Goal: Find contact information: Find contact information

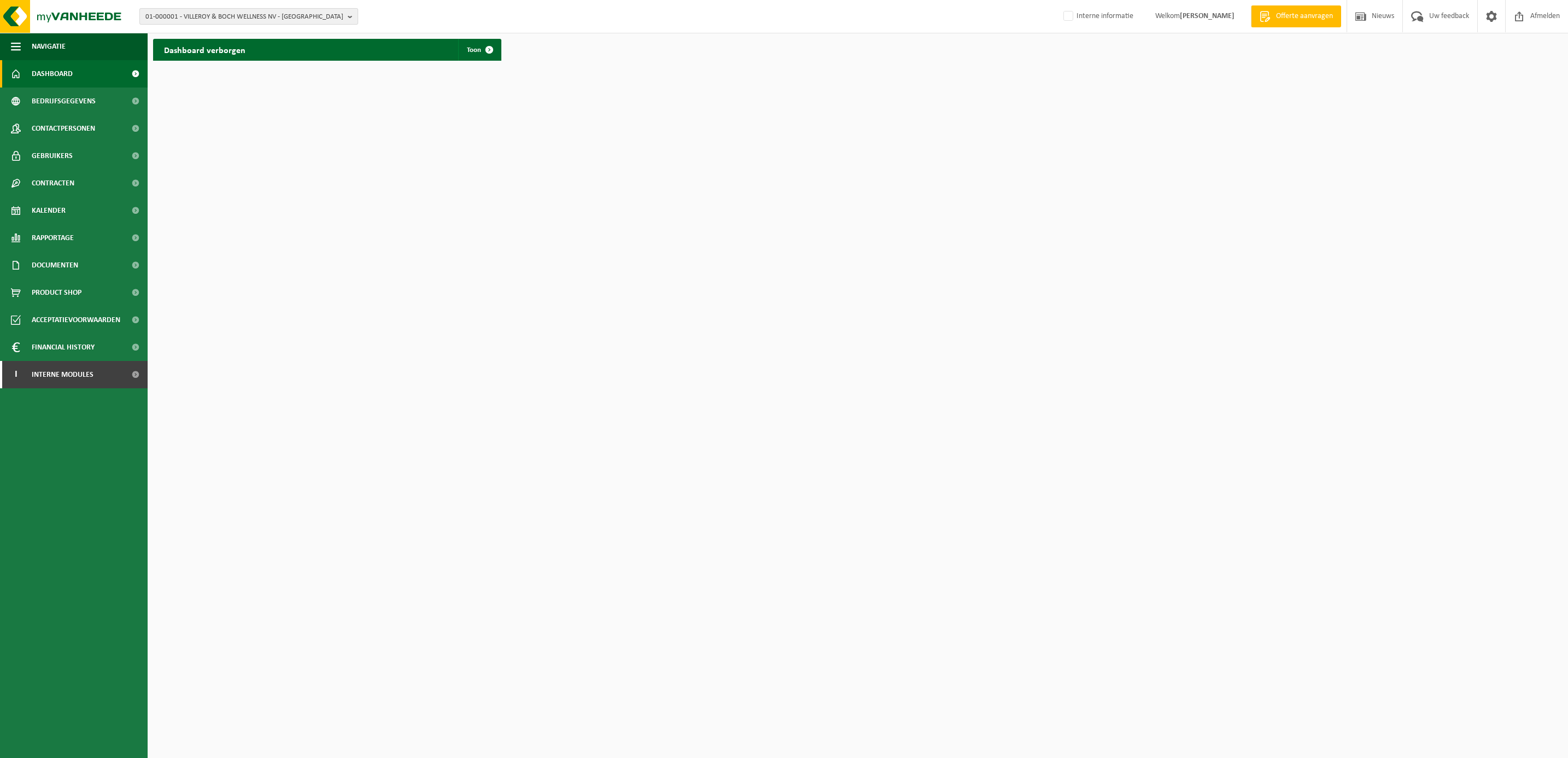
drag, startPoint x: 189, startPoint y: 15, endPoint x: 180, endPoint y: 17, distance: 9.2
click at [189, 15] on span "01-000001 - VILLEROY & BOCH WELLNESS NV - ROESELARE" at bounding box center [244, 17] width 198 height 17
click at [167, 30] on input "text" at bounding box center [248, 34] width 213 height 14
type input "01-080830"
click at [221, 48] on strong "01-080830 - BALSAN - ARTHON" at bounding box center [192, 50] width 92 height 8
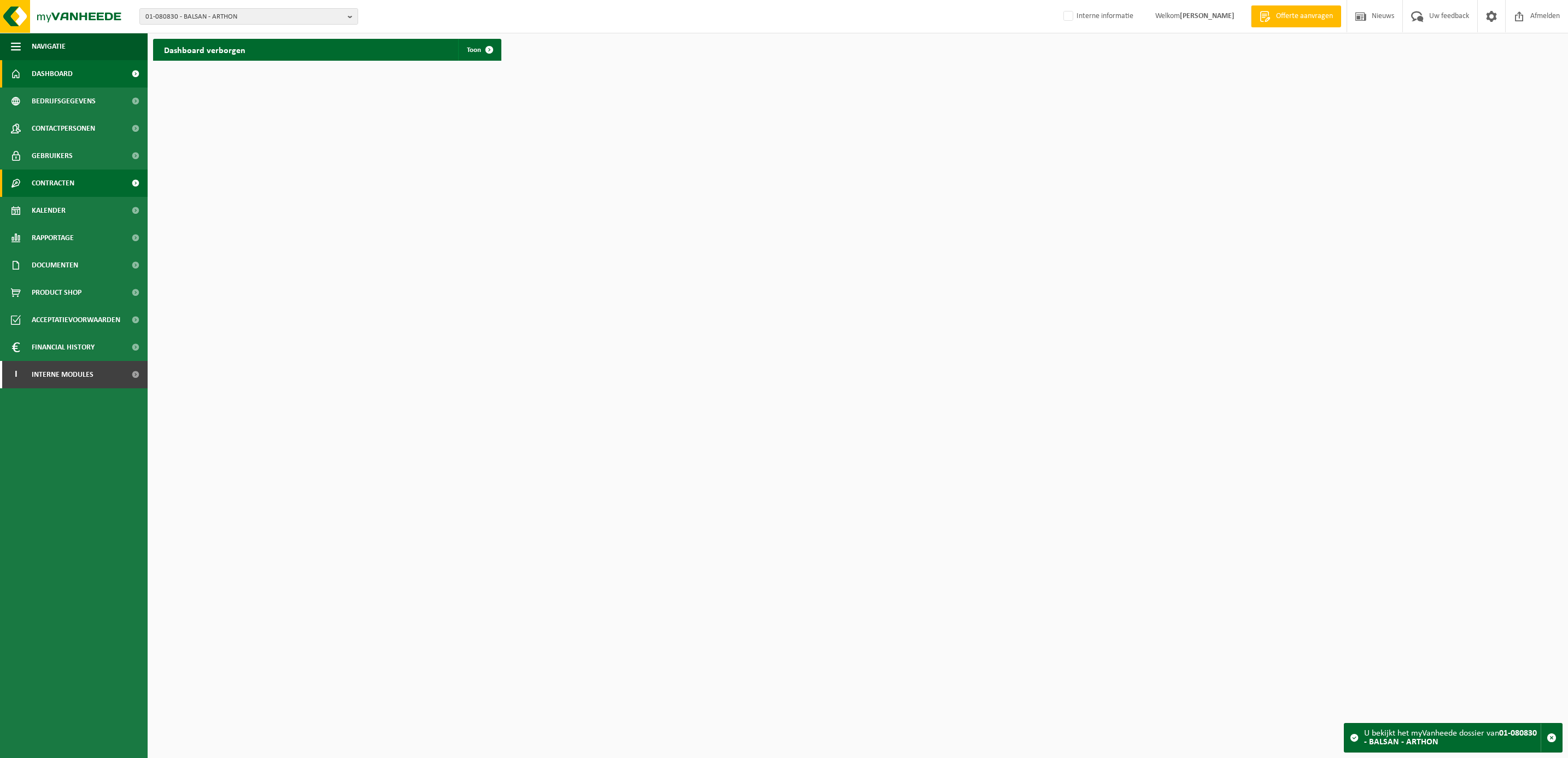
click at [53, 183] on span "Contracten" at bounding box center [53, 183] width 42 height 27
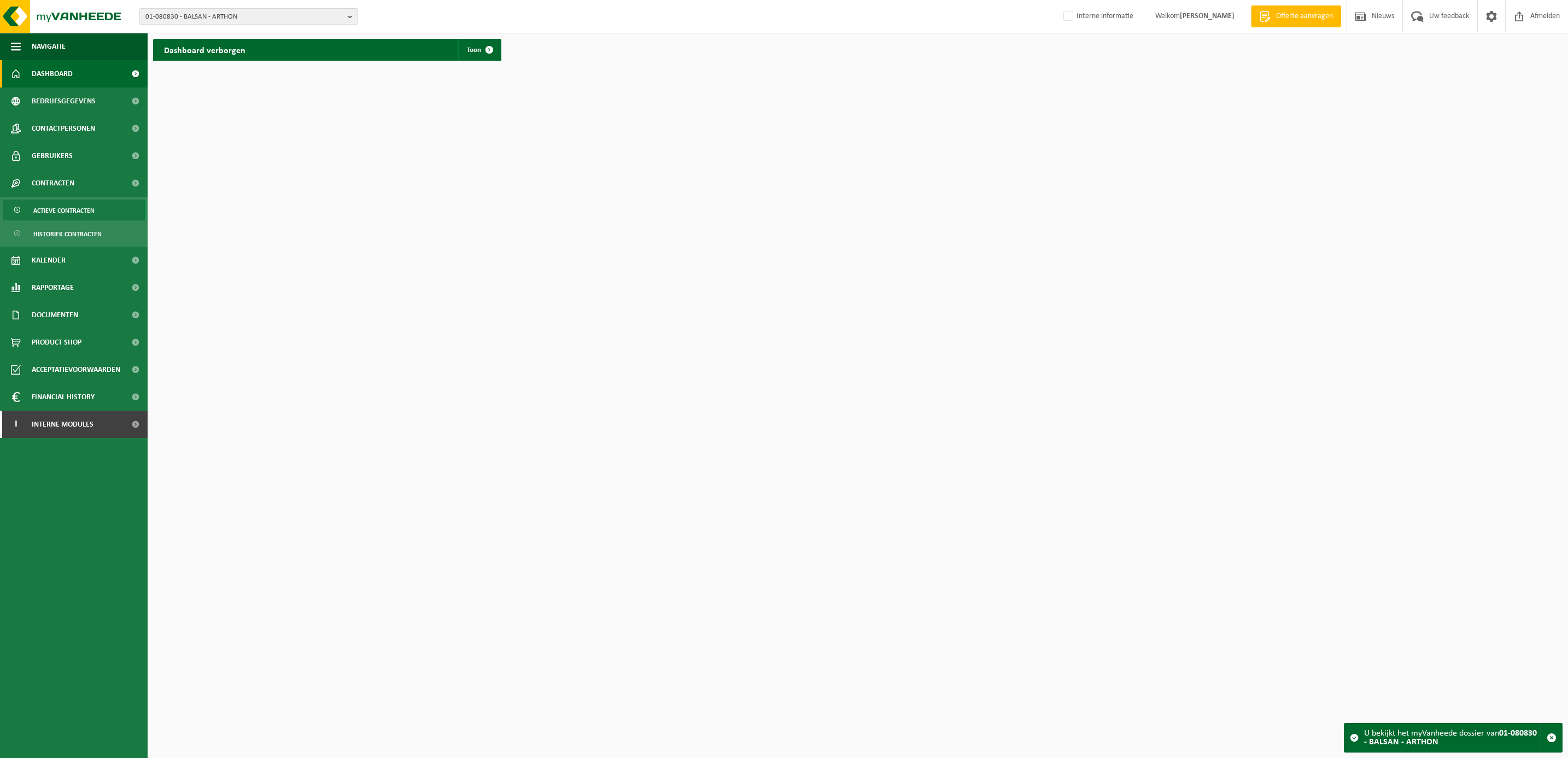
click at [58, 205] on span "Actieve contracten" at bounding box center [64, 210] width 61 height 21
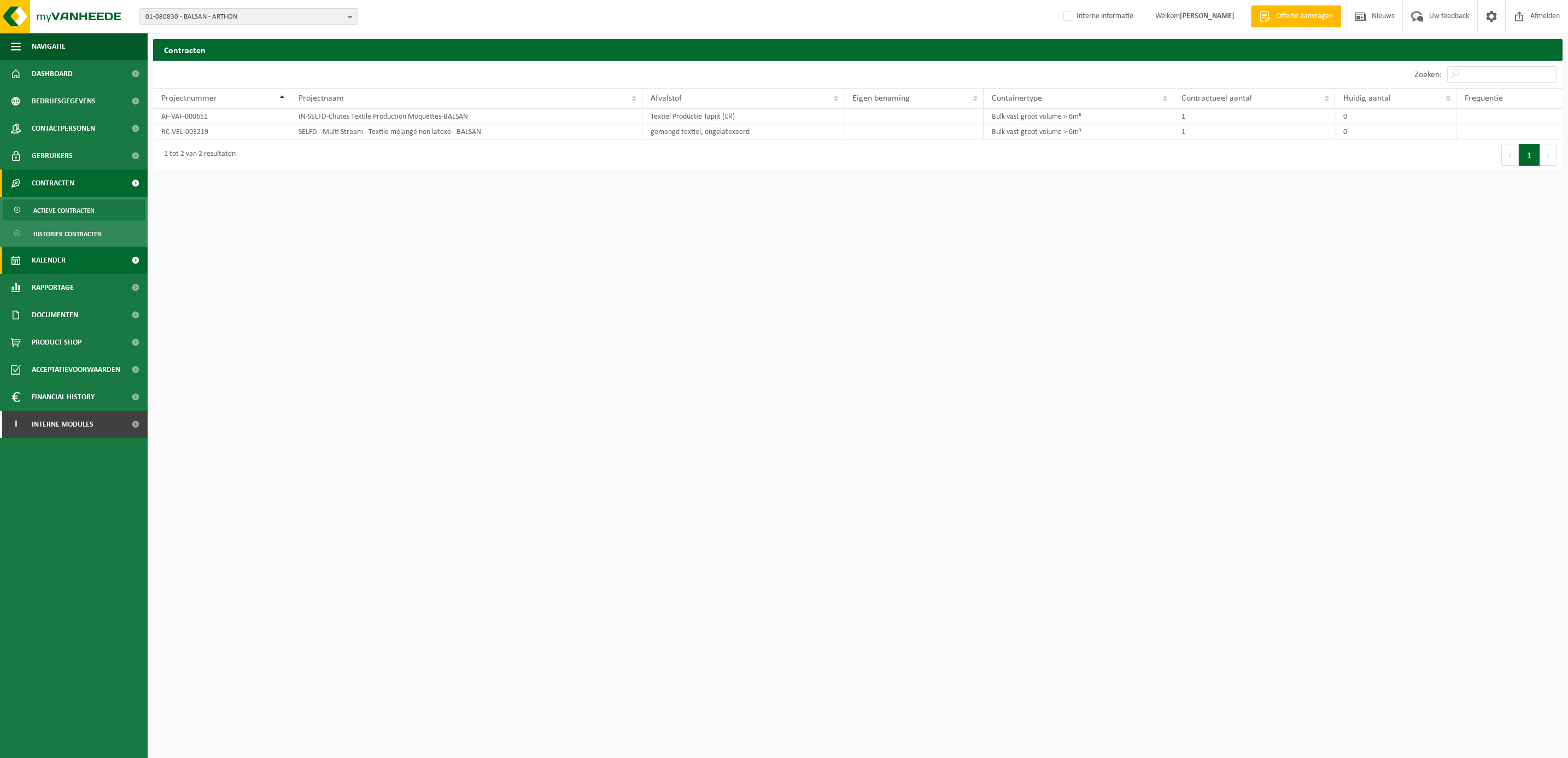
click at [49, 261] on span "Kalender" at bounding box center [49, 260] width 34 height 27
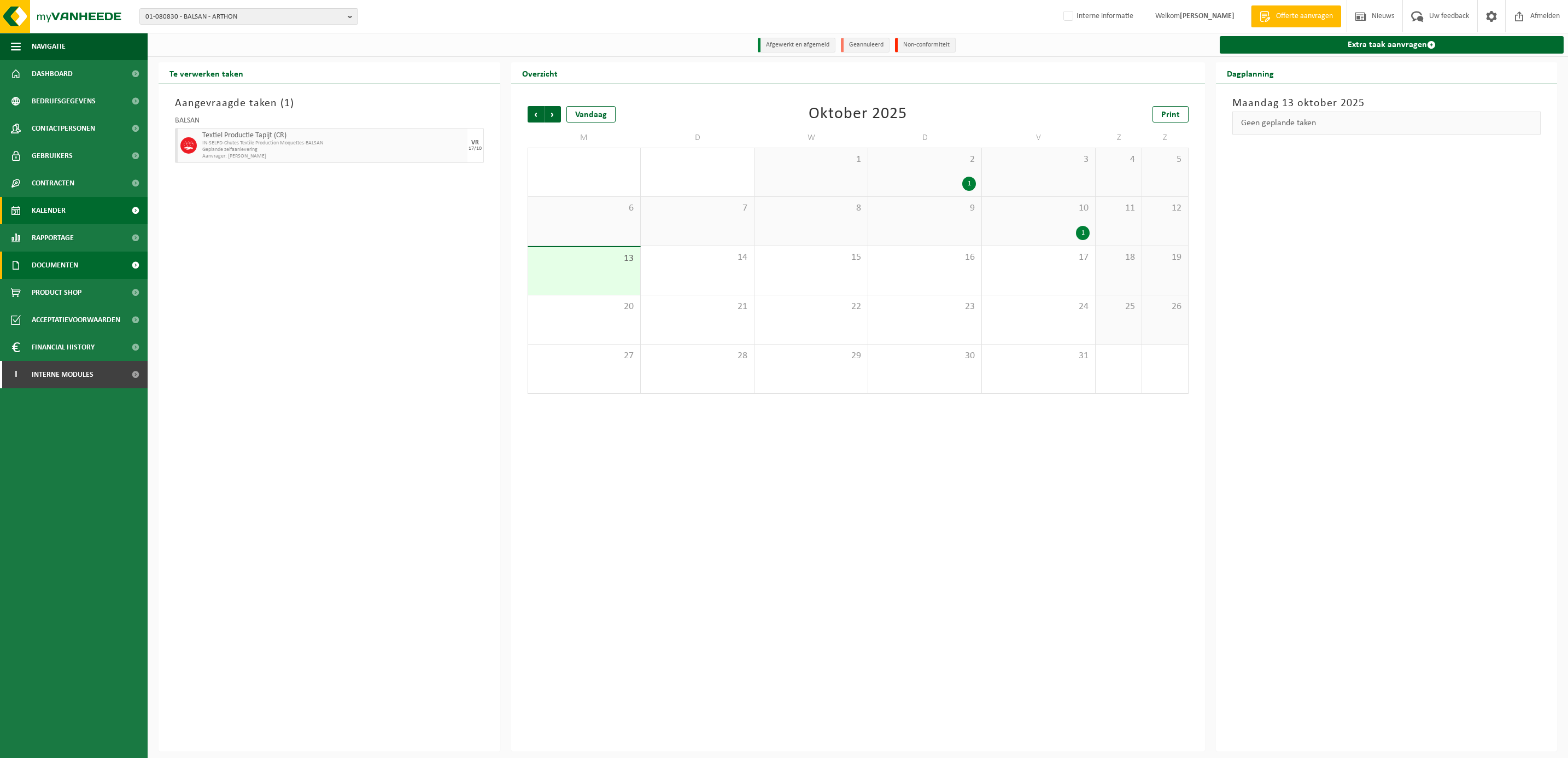
click at [48, 264] on span "Documenten" at bounding box center [55, 264] width 47 height 27
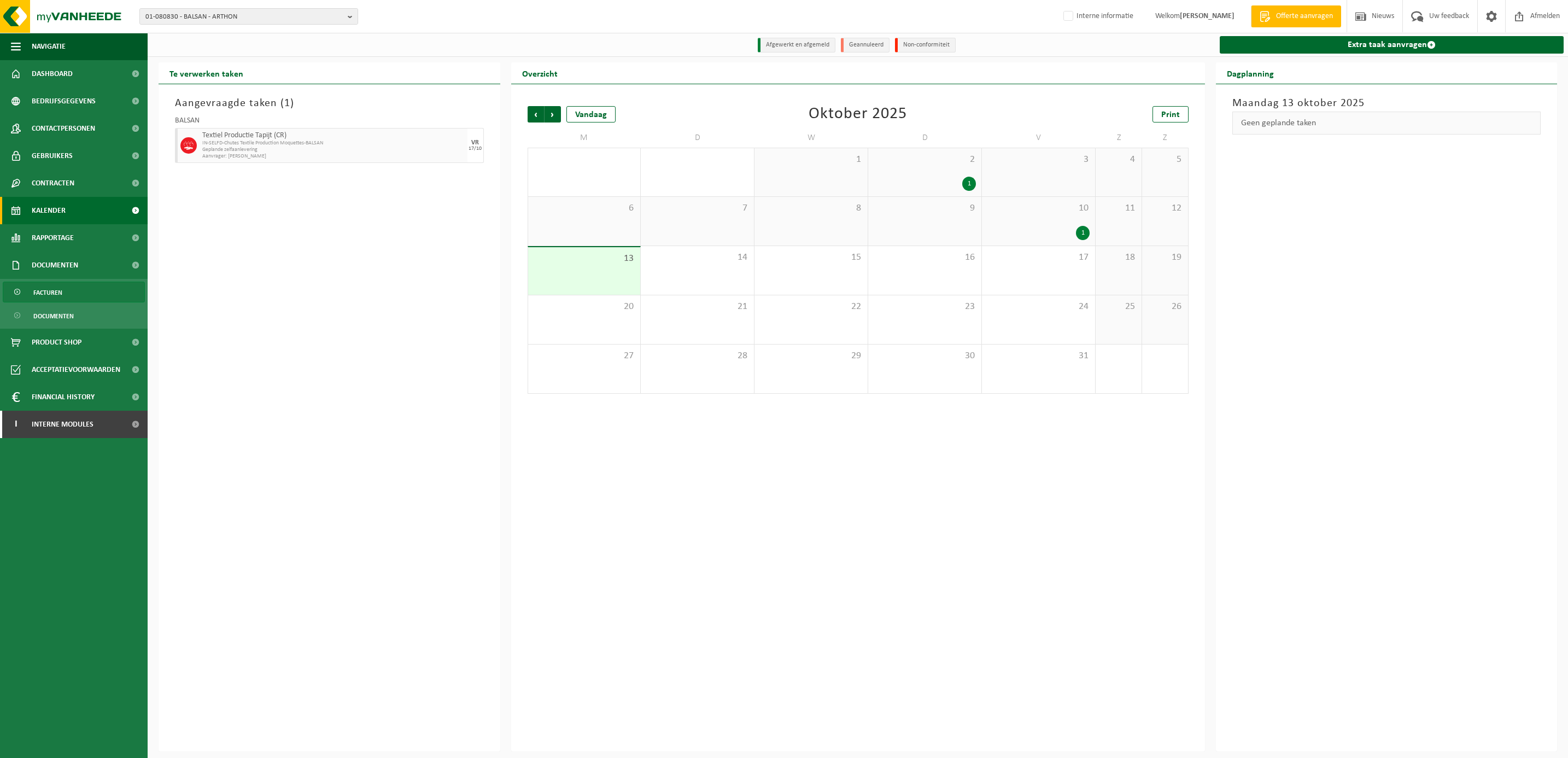
click at [60, 287] on span "Facturen" at bounding box center [48, 292] width 29 height 21
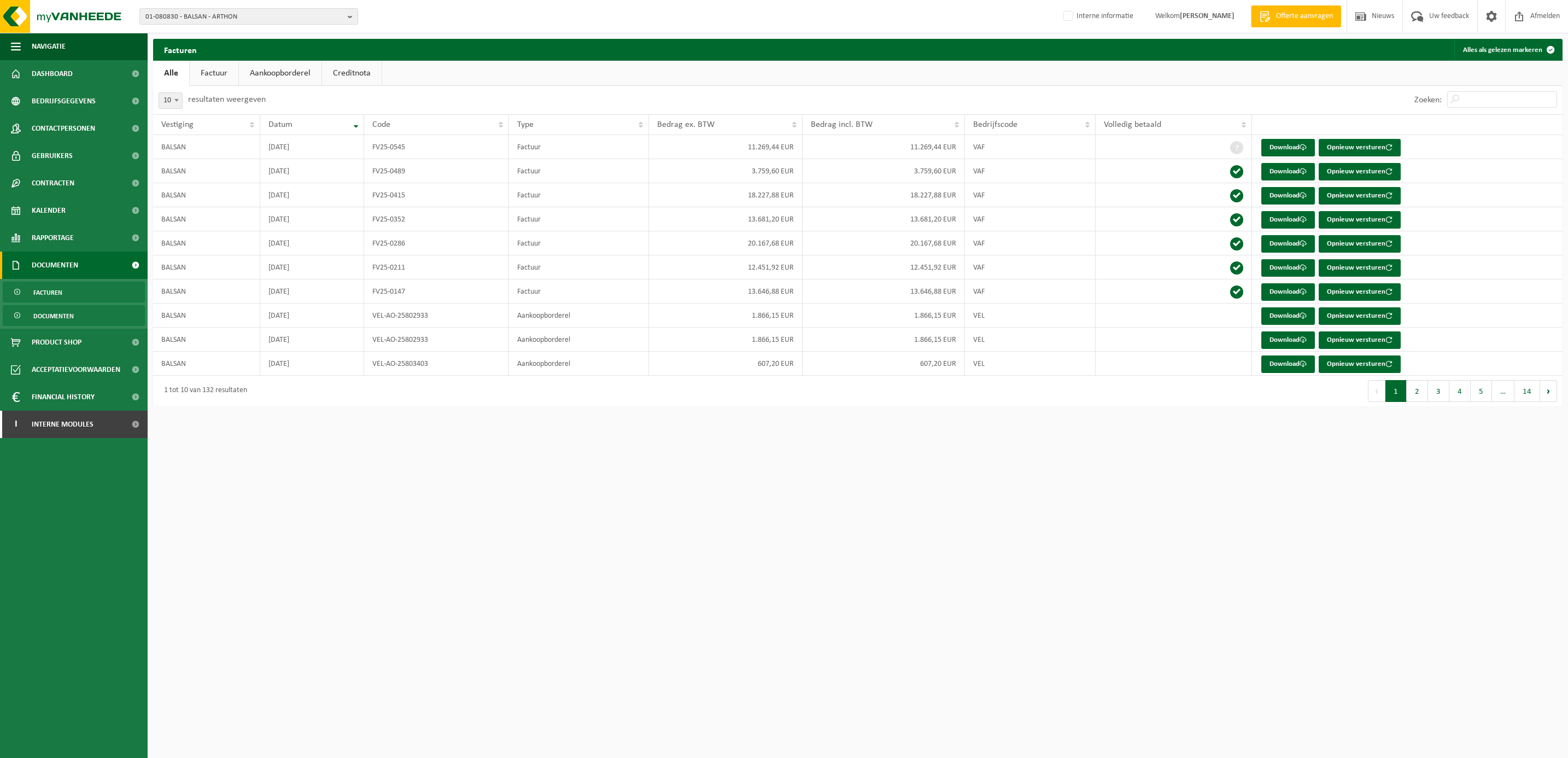
click at [54, 313] on span "Documenten" at bounding box center [53, 316] width 40 height 21
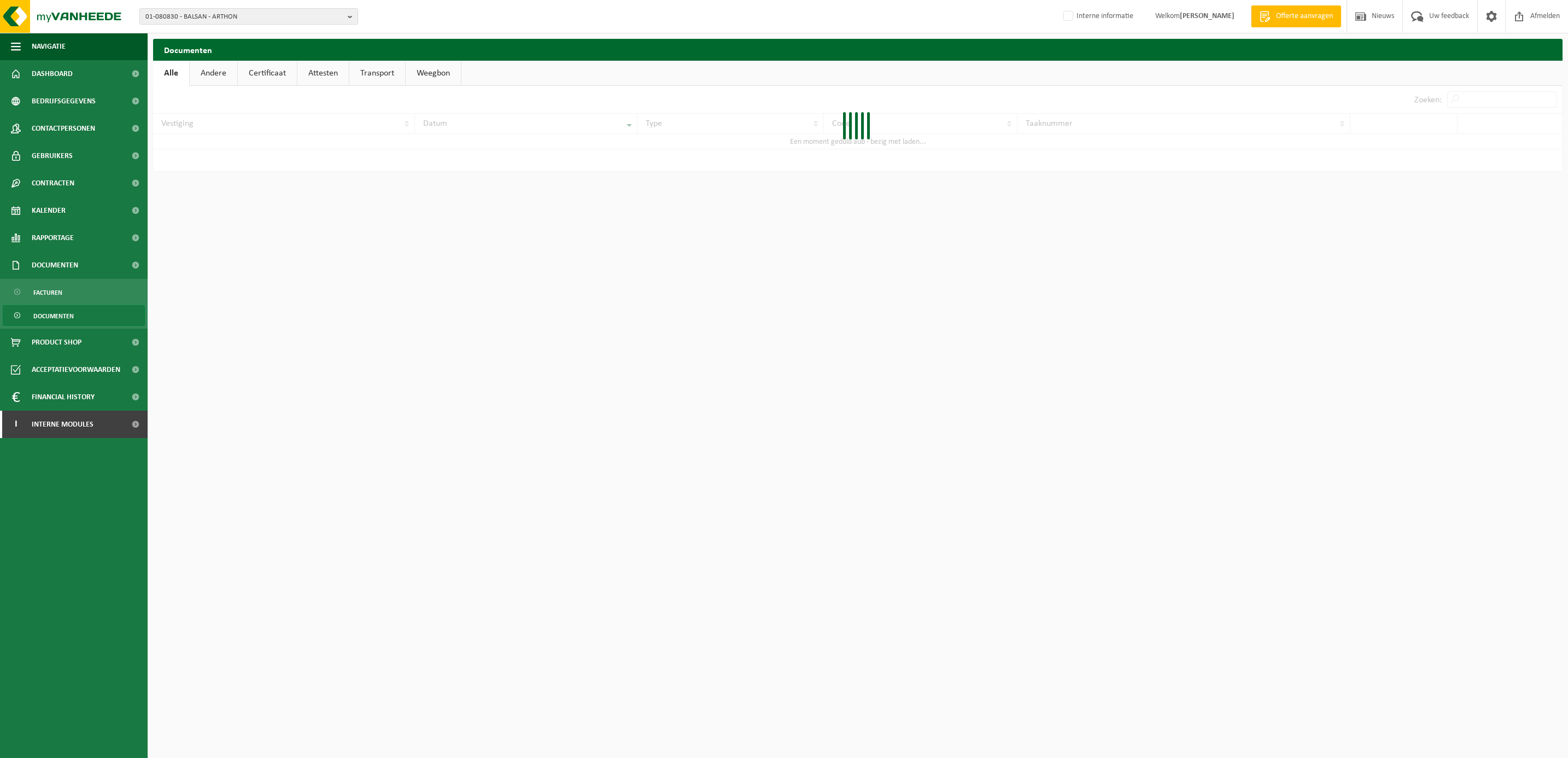
click at [321, 72] on link "Attesten" at bounding box center [323, 73] width 51 height 25
click at [321, 72] on link "Attesten" at bounding box center [323, 73] width 53 height 25
click at [279, 71] on link "Certificaat" at bounding box center [267, 73] width 59 height 25
click at [1183, 143] on link "Download" at bounding box center [1190, 146] width 53 height 17
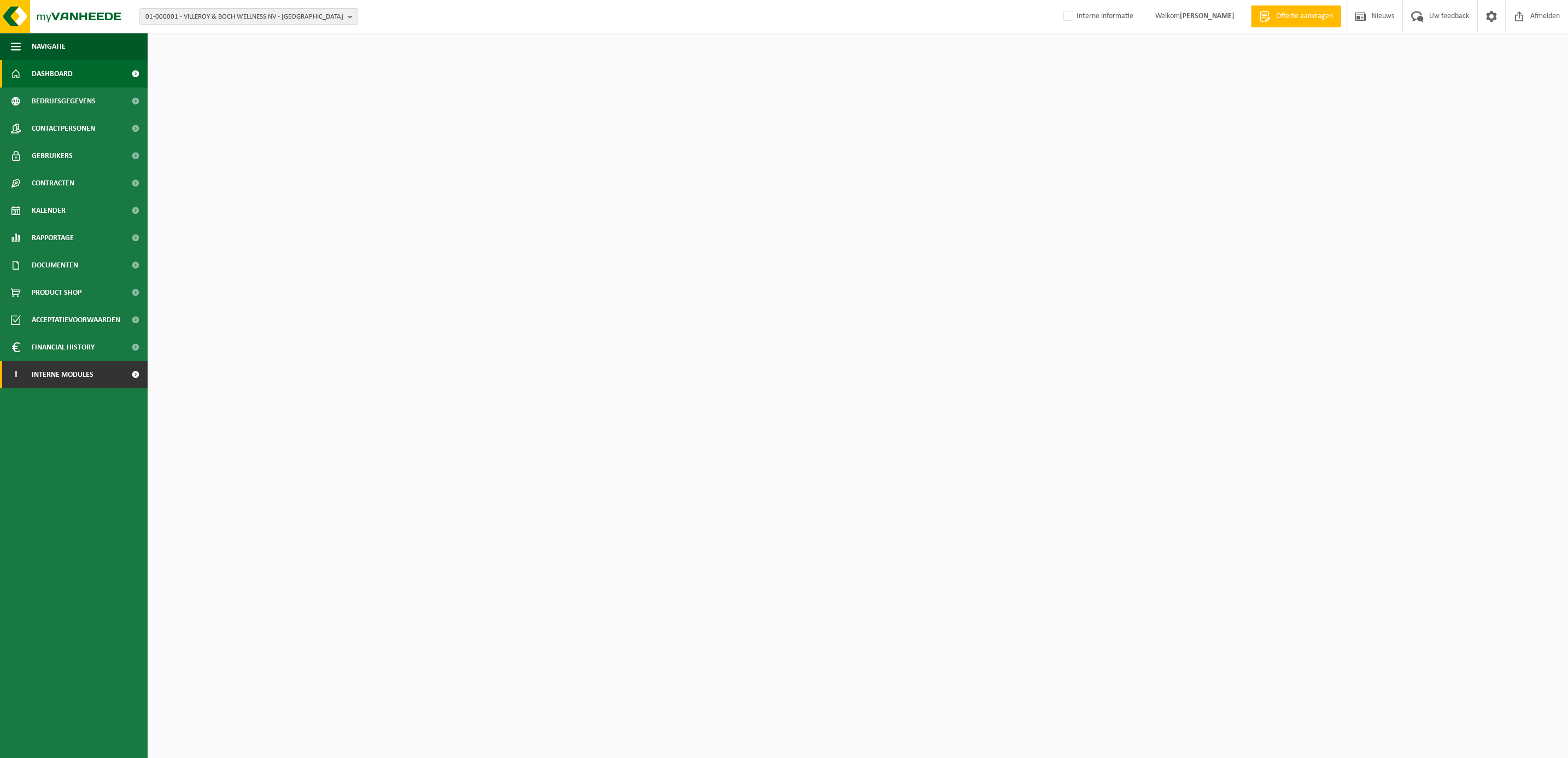
click at [46, 373] on span "Interne modules" at bounding box center [62, 374] width 62 height 27
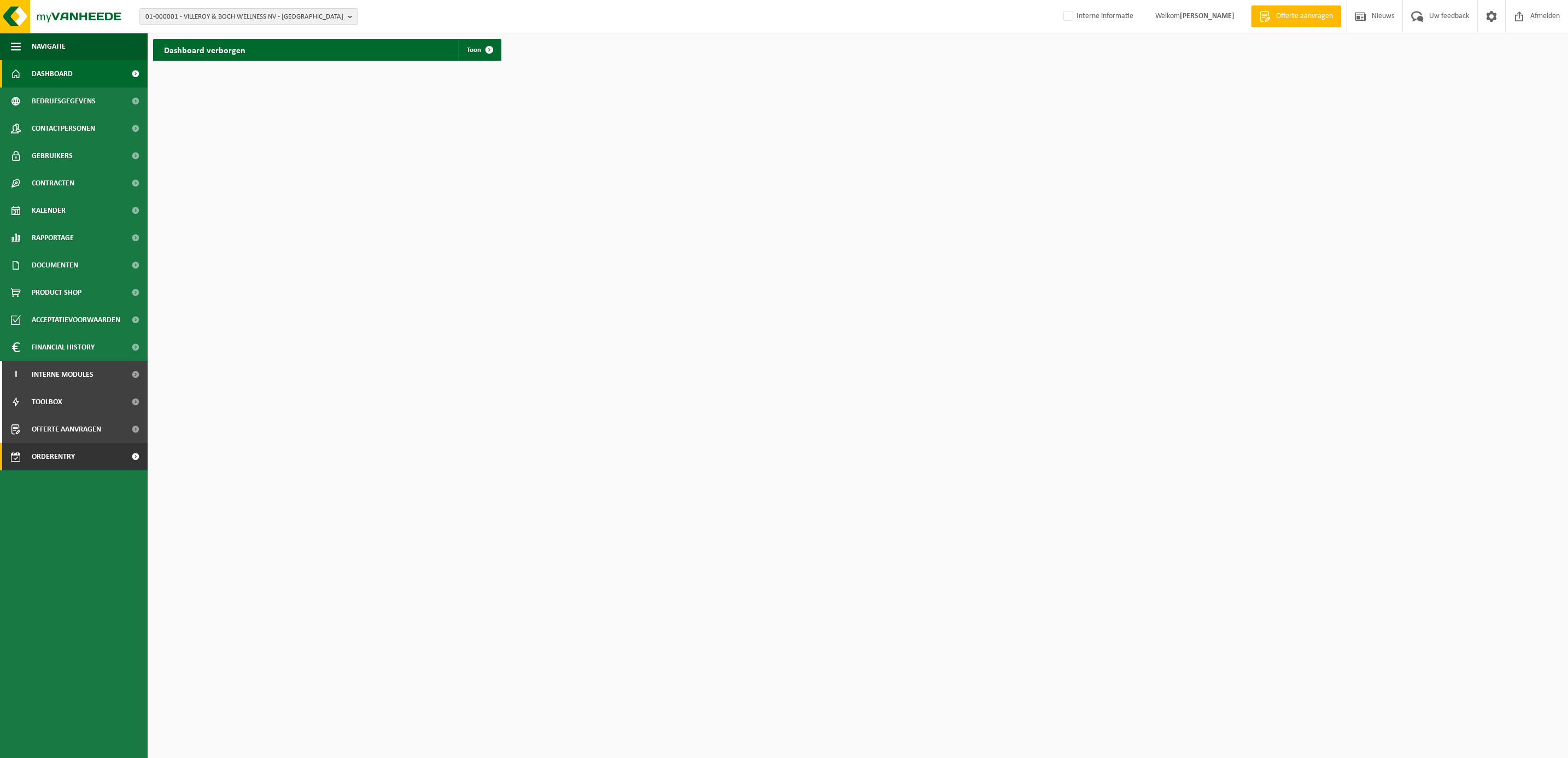
click at [77, 452] on span "Orderentry Goedkeuring" at bounding box center [78, 456] width 92 height 27
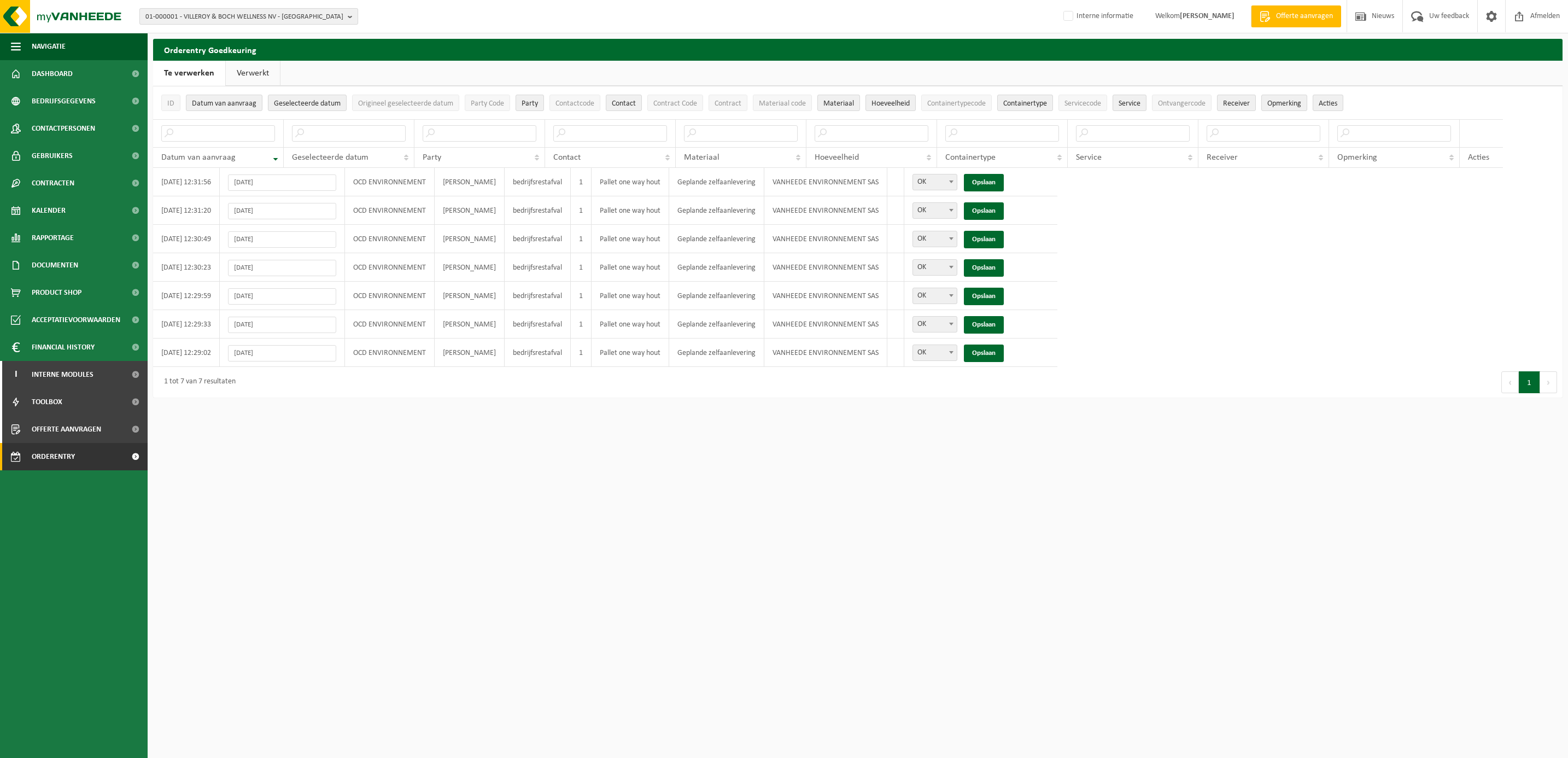
click at [189, 15] on span "01-000001 - VILLEROY & BOCH WELLNESS NV - ROESELARE" at bounding box center [244, 17] width 198 height 17
click at [187, 28] on input "text" at bounding box center [248, 34] width 213 height 14
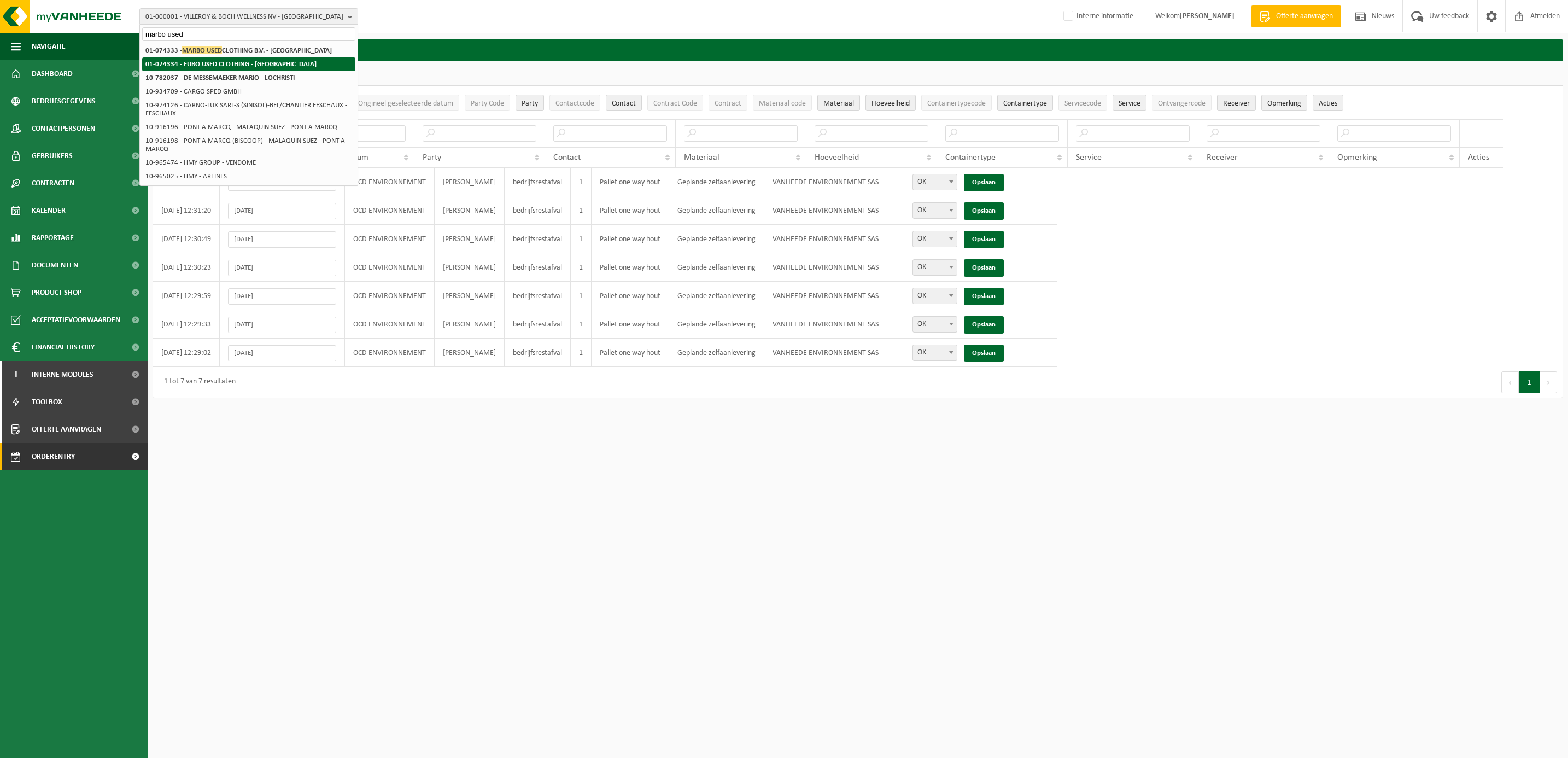
type input "marbo used"
click at [251, 61] on strong "01-074334 - EURO USED CLOTHING - [GEOGRAPHIC_DATA]" at bounding box center [231, 64] width 171 height 7
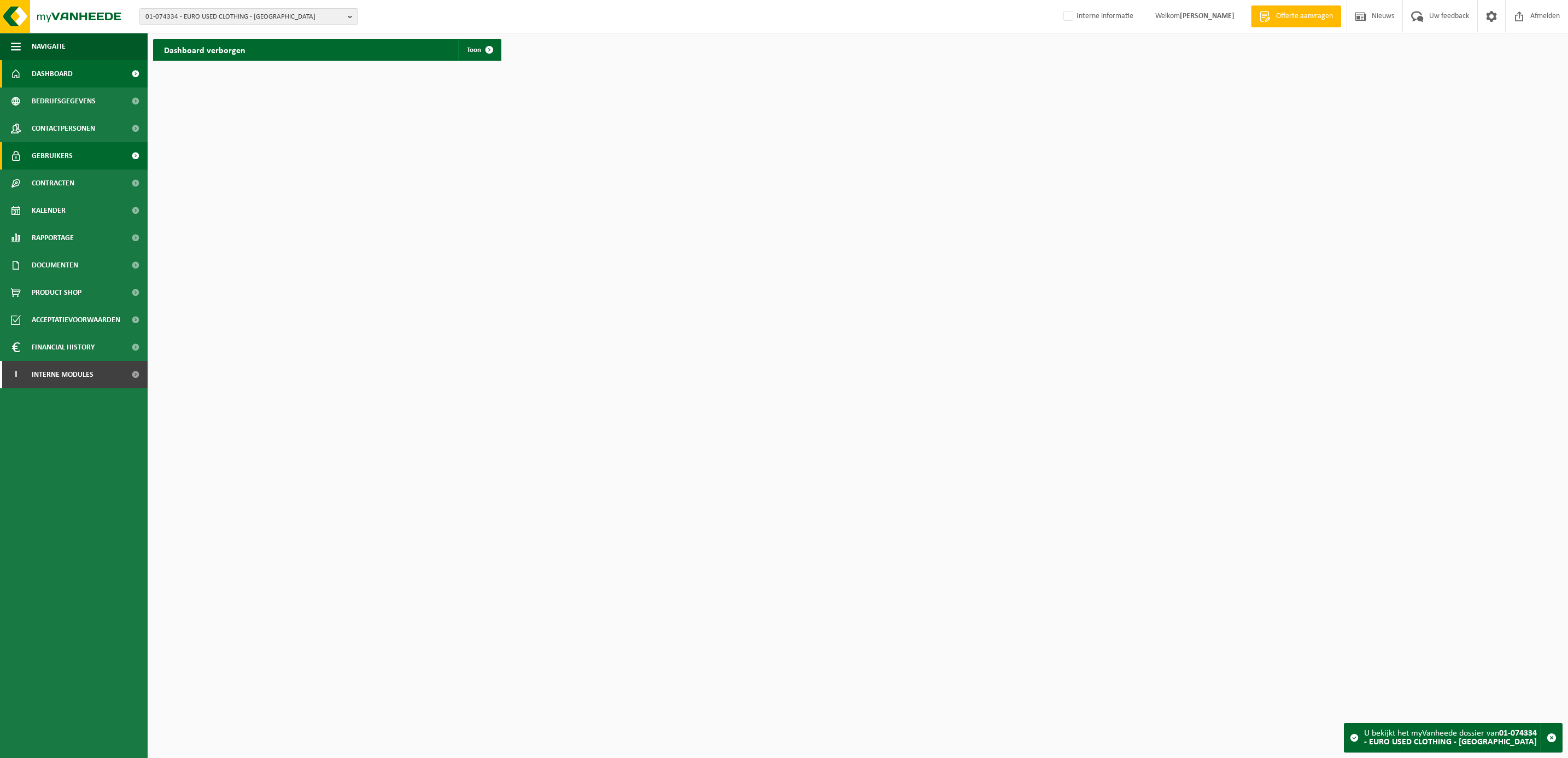
click at [49, 149] on span "Gebruikers" at bounding box center [52, 155] width 41 height 27
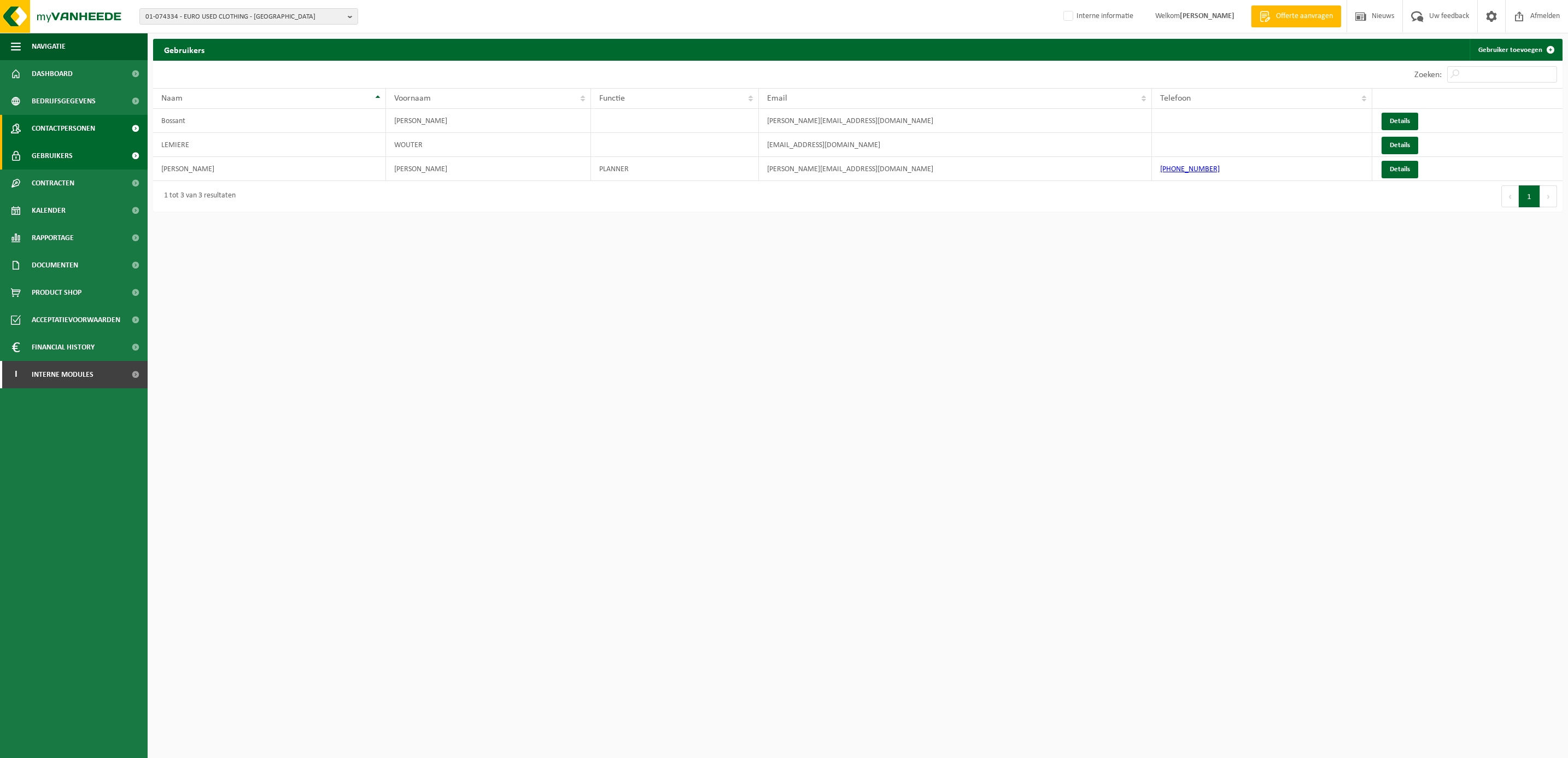
click at [68, 128] on span "Contactpersonen" at bounding box center [63, 128] width 63 height 27
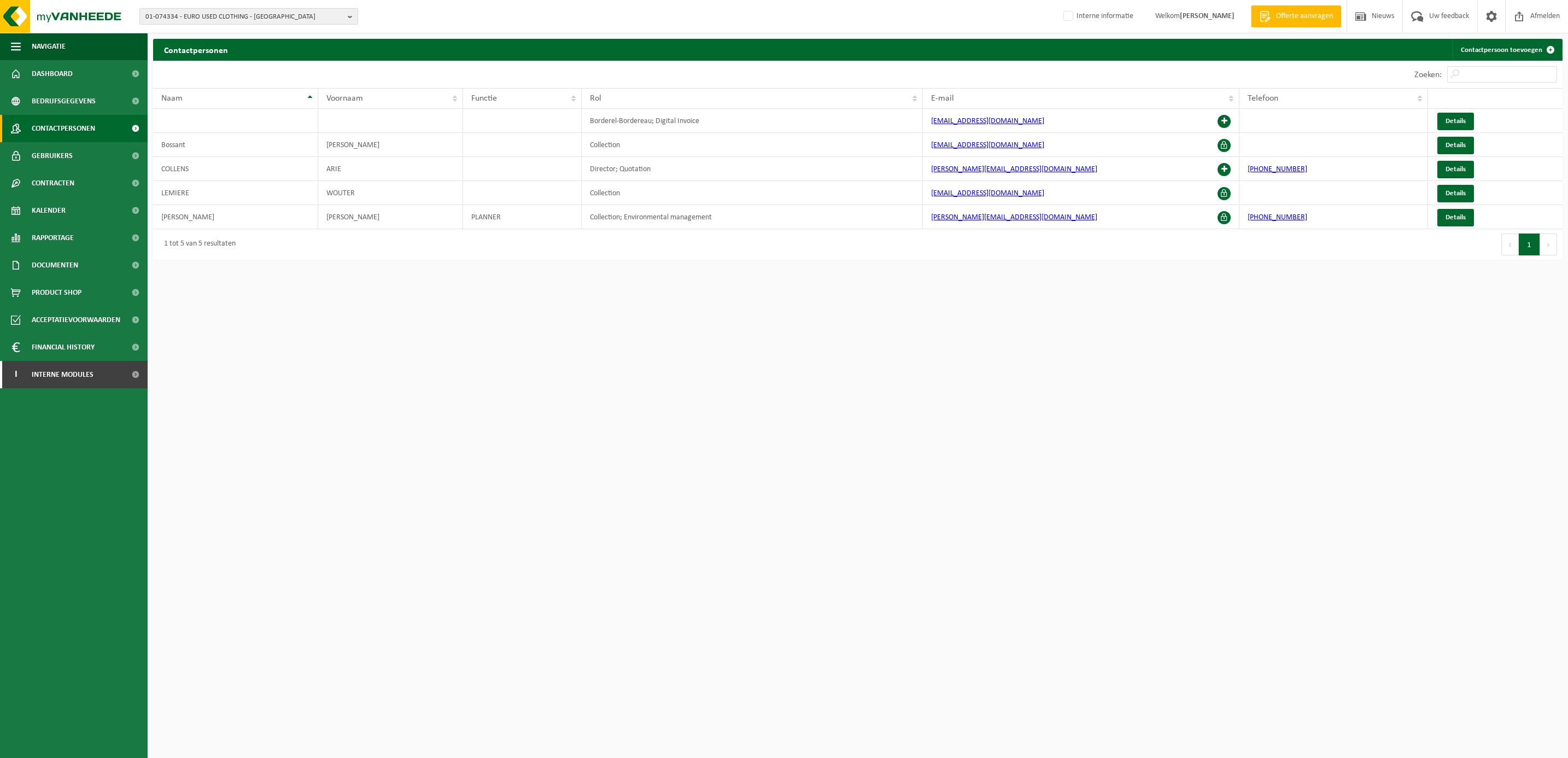
click at [189, 19] on span "01-074334 - EURO USED CLOTHING - [GEOGRAPHIC_DATA]" at bounding box center [244, 17] width 198 height 17
click at [190, 30] on input "text" at bounding box center [248, 34] width 213 height 14
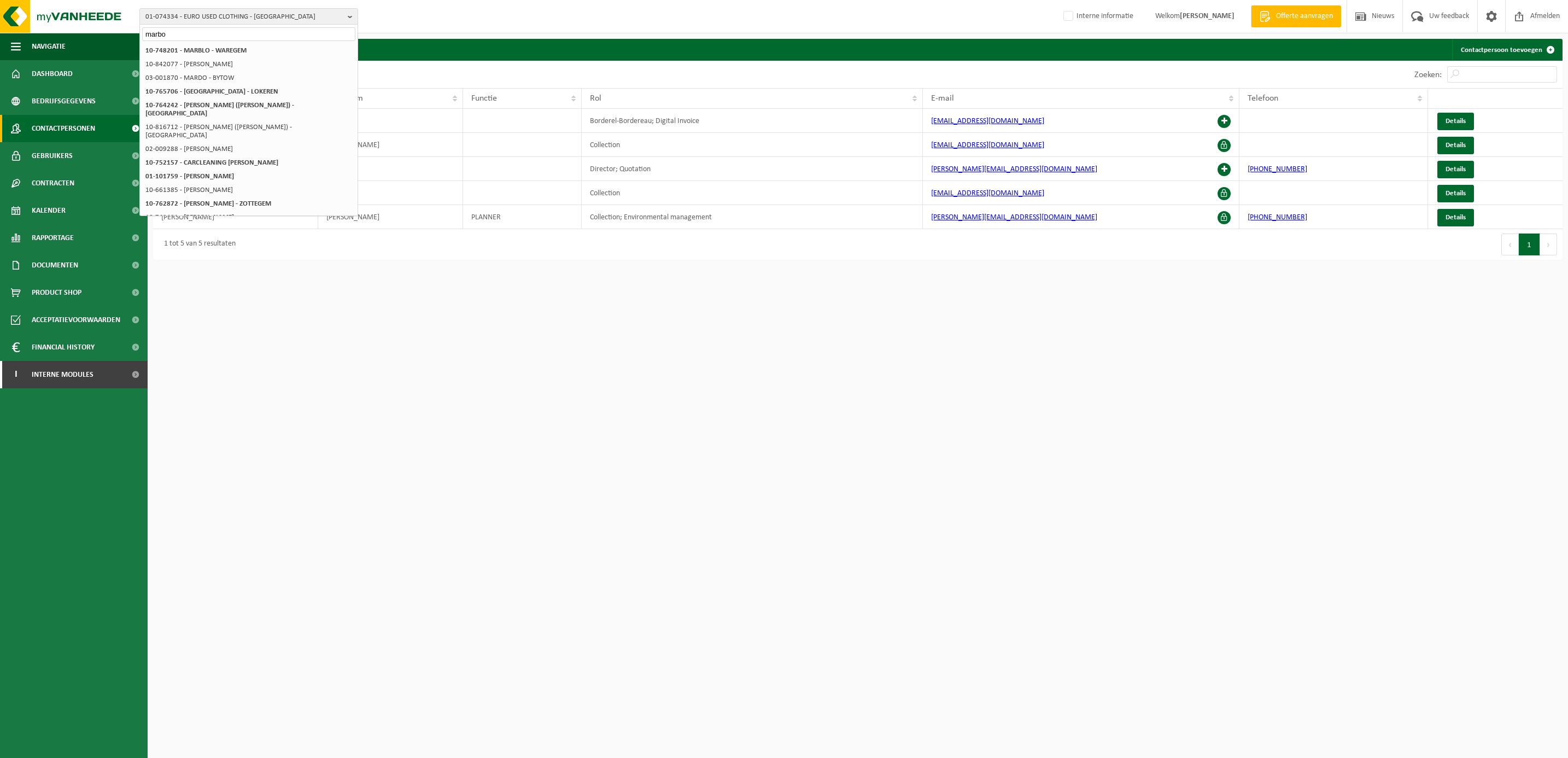
drag, startPoint x: 190, startPoint y: 30, endPoint x: 142, endPoint y: 30, distance: 48.0
click at [142, 30] on input "marbo" at bounding box center [248, 34] width 213 height 14
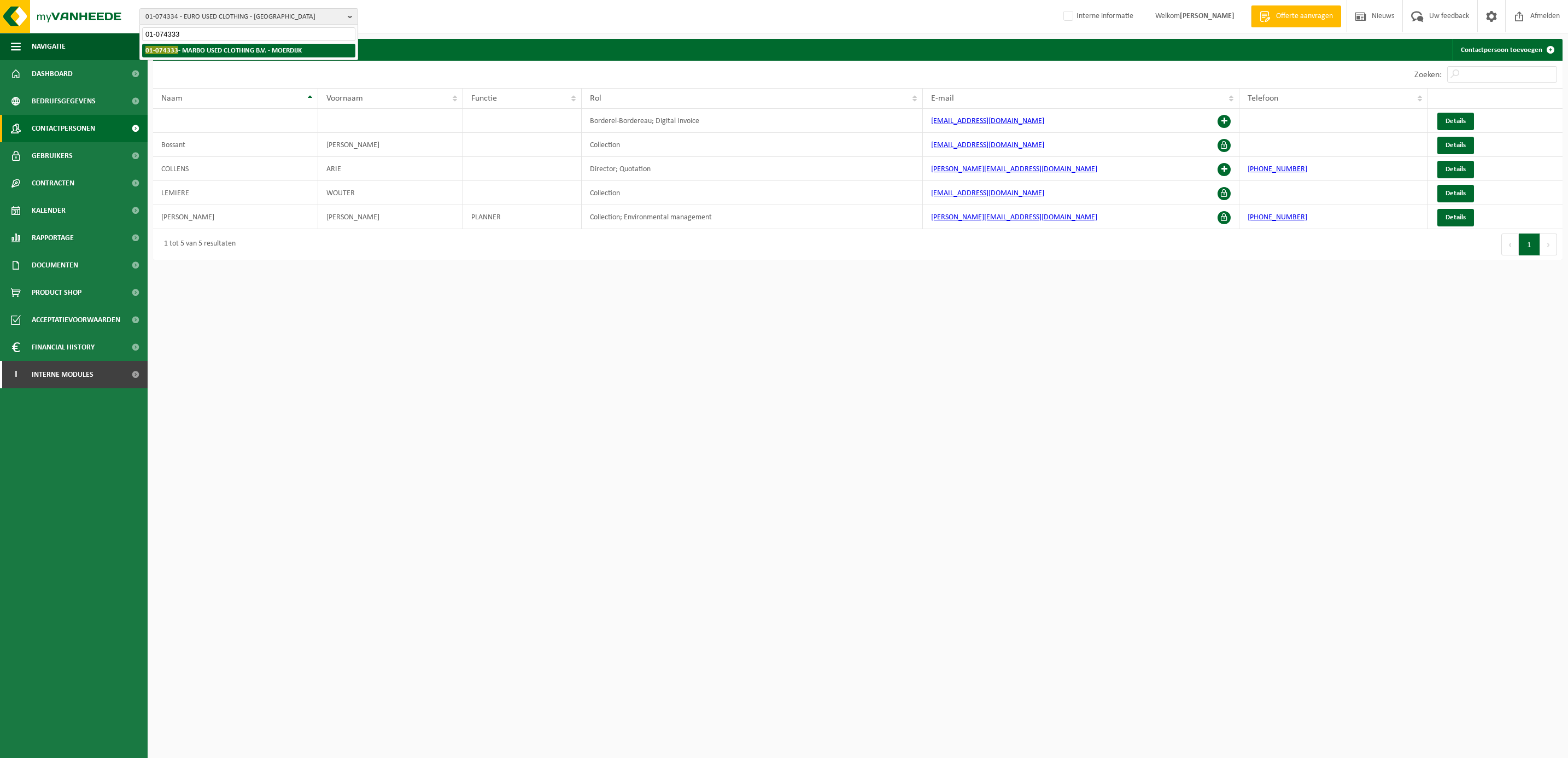
type input "01-074333"
click at [204, 45] on li "01-074333 - MARBO USED CLOTHING B.V. - MOERDIJK" at bounding box center [248, 51] width 213 height 14
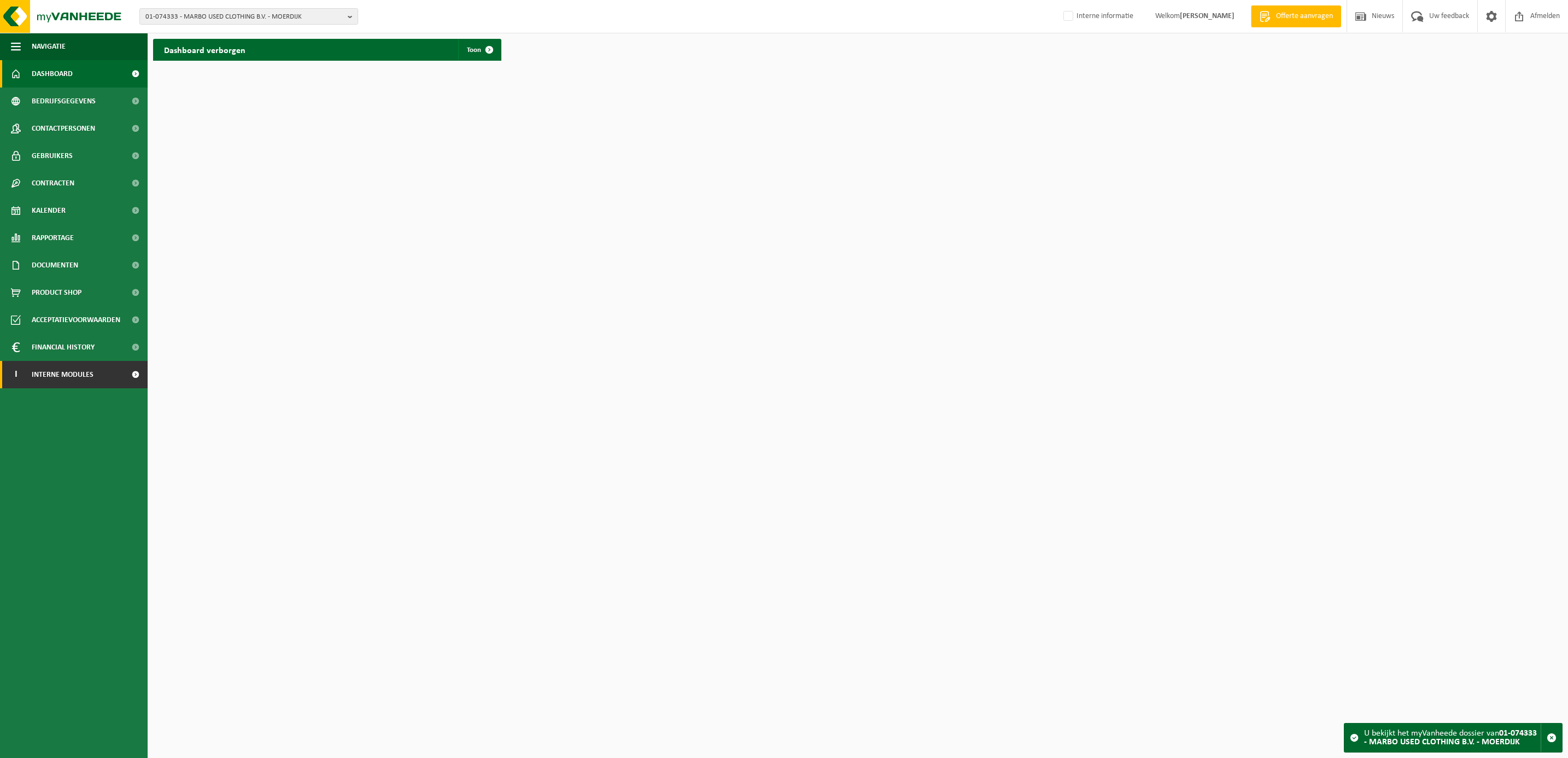
click at [68, 369] on span "Interne modules" at bounding box center [62, 374] width 62 height 27
click at [53, 449] on span "Orderentry Goedkeuring" at bounding box center [78, 456] width 92 height 27
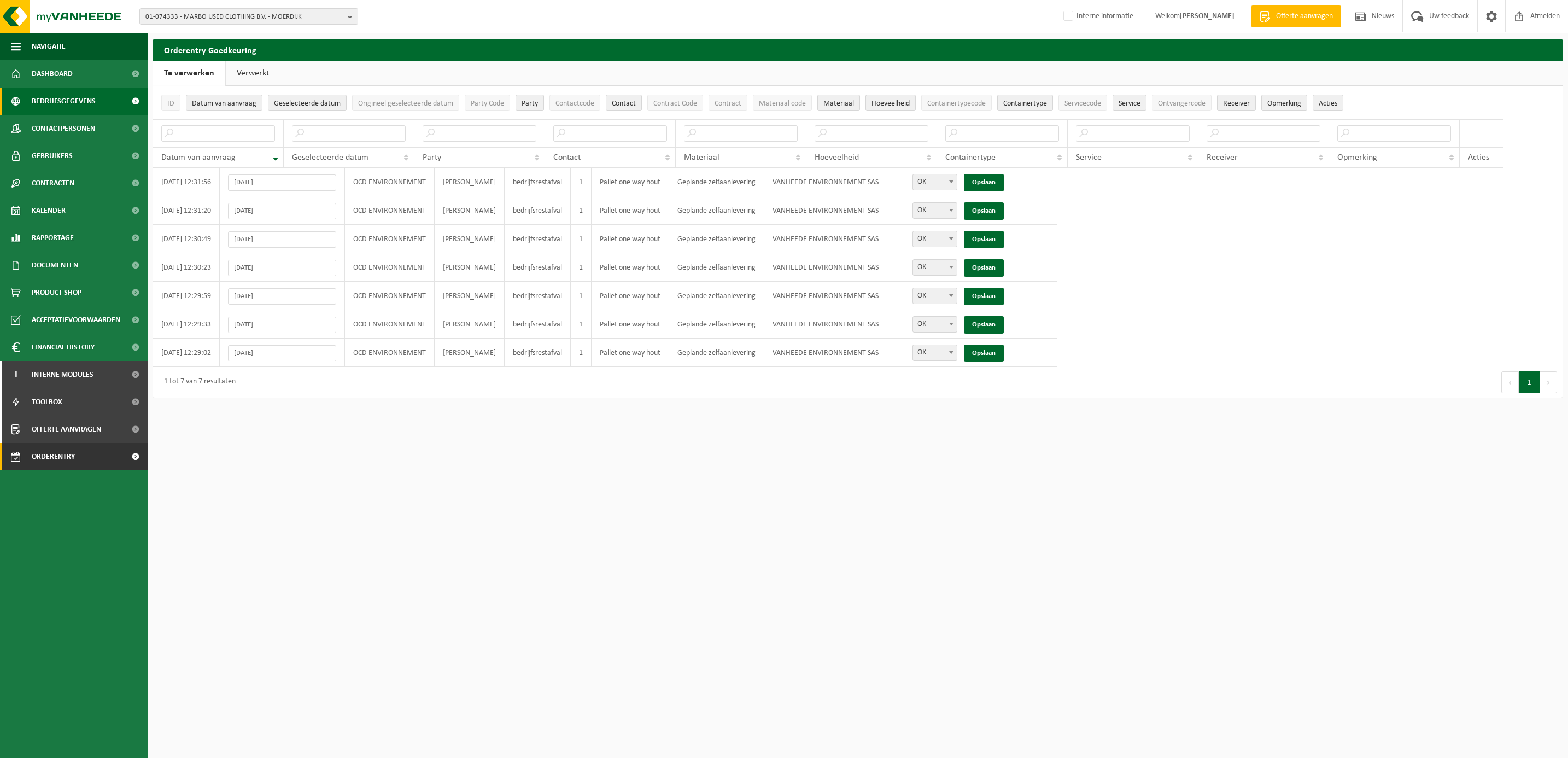
click at [61, 97] on span "Bedrijfsgegevens" at bounding box center [64, 101] width 64 height 27
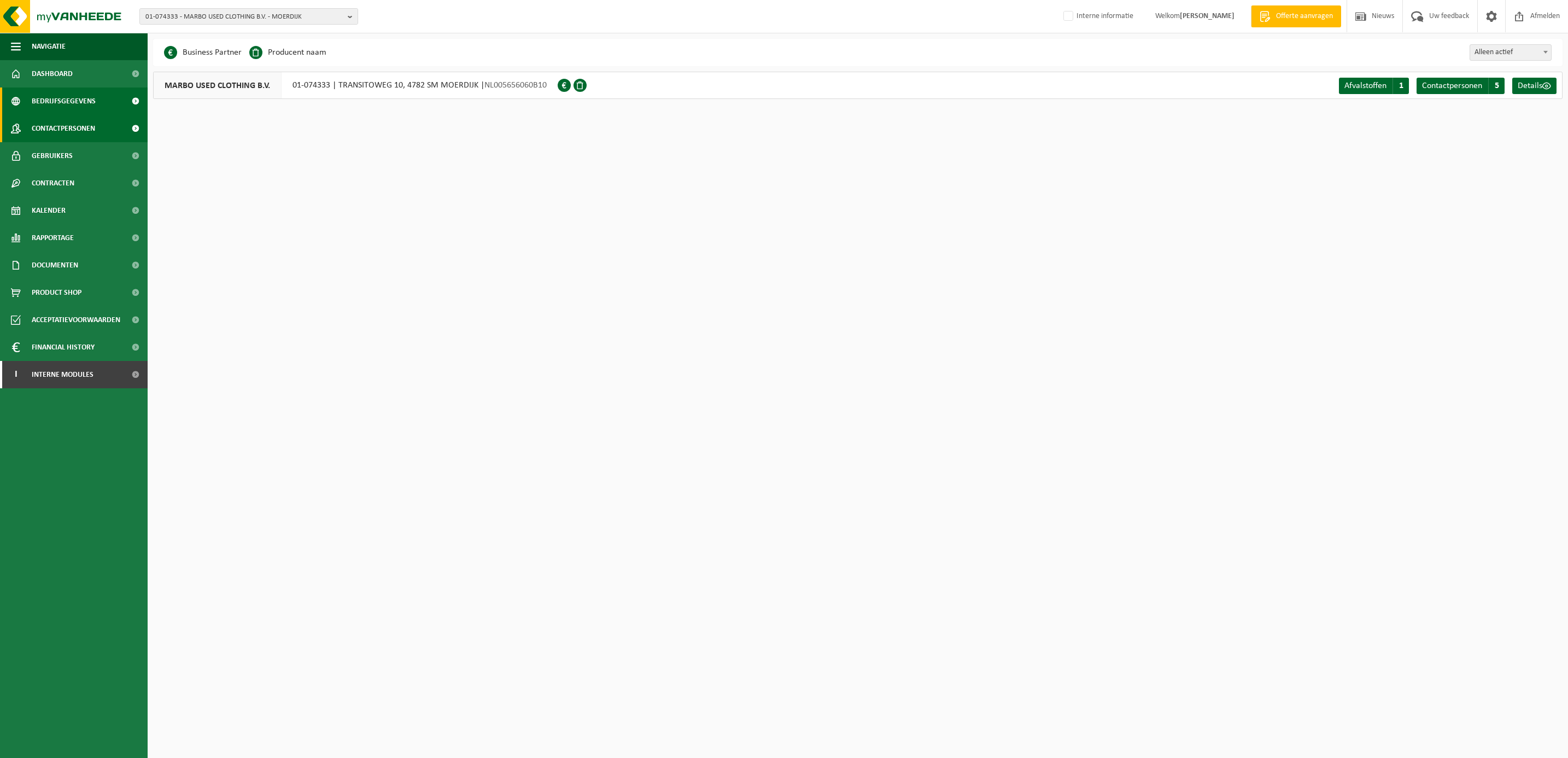
click at [66, 119] on span "Contactpersonen" at bounding box center [63, 128] width 63 height 27
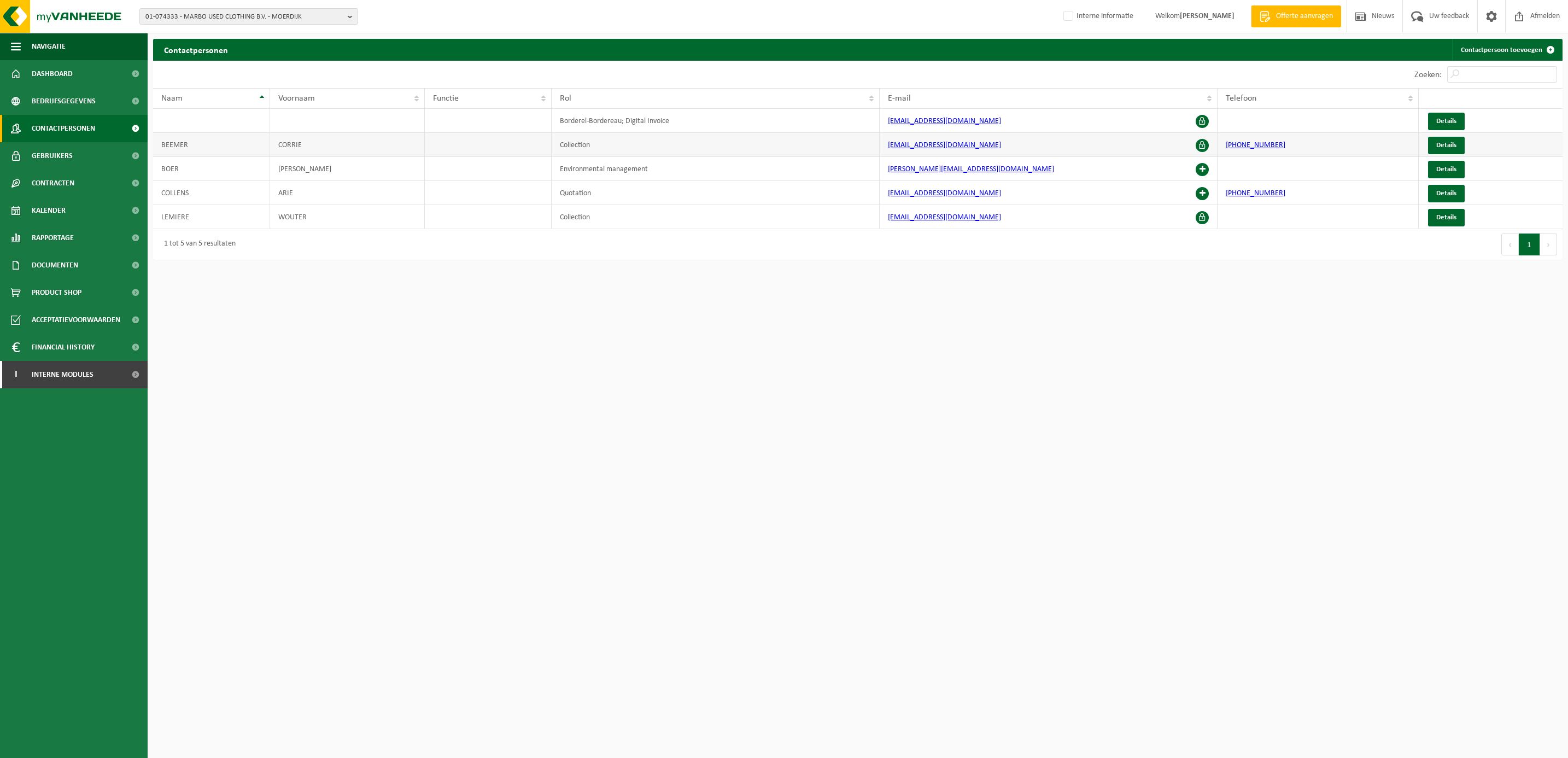
click at [924, 143] on link "[EMAIL_ADDRESS][DOMAIN_NAME]" at bounding box center [944, 145] width 113 height 8
